Goal: Task Accomplishment & Management: Use online tool/utility

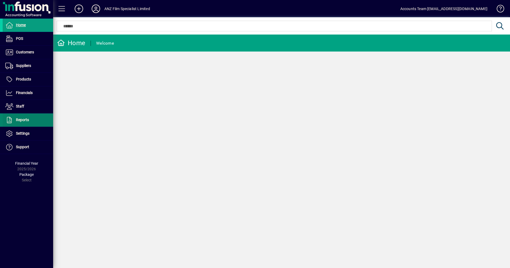
click at [22, 117] on span "Reports" at bounding box center [16, 120] width 26 height 6
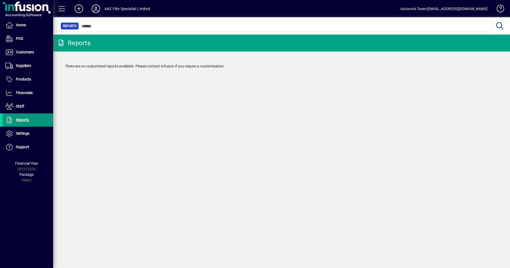
click at [21, 121] on span "Reports" at bounding box center [22, 120] width 13 height 4
click at [22, 93] on span "Financials" at bounding box center [24, 93] width 17 height 4
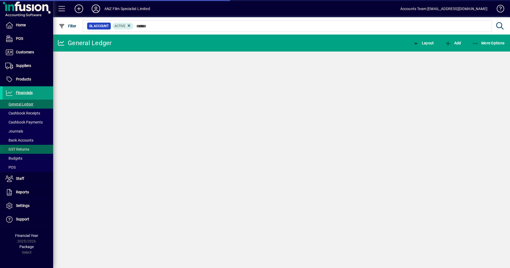
click at [25, 150] on span "GST Returns" at bounding box center [17, 149] width 24 height 4
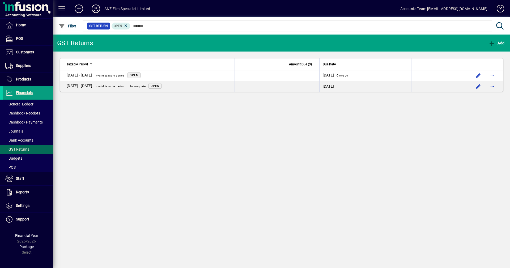
click at [502, 9] on span at bounding box center [498, 9] width 13 height 13
click at [95, 10] on icon at bounding box center [96, 9] width 11 height 9
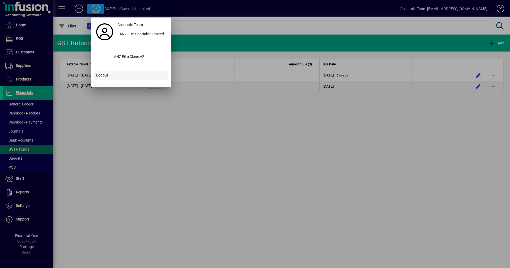
click at [99, 77] on span "Logout" at bounding box center [102, 76] width 12 height 6
